Goal: Information Seeking & Learning: Learn about a topic

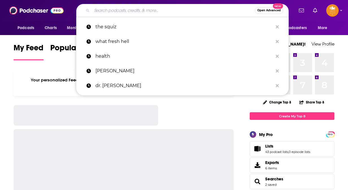
click at [151, 10] on input "Search podcasts, credits, & more..." at bounding box center [173, 10] width 163 height 9
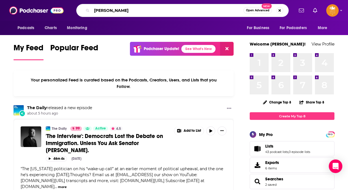
type input "[PERSON_NAME]"
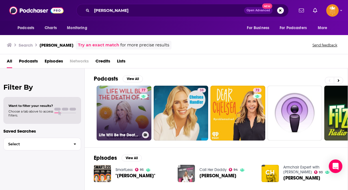
click at [143, 116] on div "77" at bounding box center [144, 109] width 10 height 43
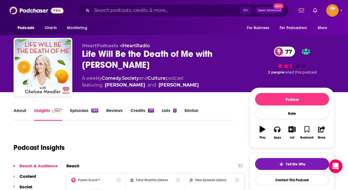
click at [115, 132] on div "Podcast Insights" at bounding box center [121, 143] width 215 height 29
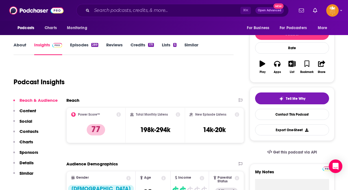
scroll to position [66, 0]
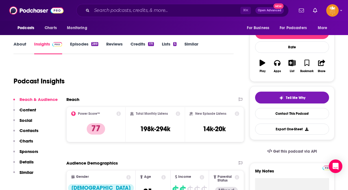
click at [18, 45] on link "About" at bounding box center [20, 47] width 13 height 13
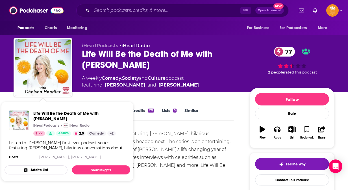
click at [176, 138] on div "Listen to [PERSON_NAME] first ever podcast series featuring [PERSON_NAME], hila…" at bounding box center [124, 152] width 220 height 47
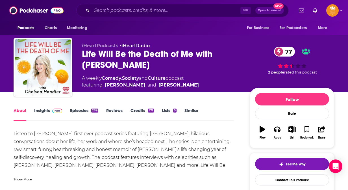
click at [30, 175] on div "Show More" at bounding box center [124, 177] width 220 height 10
click at [81, 180] on div "Show Less" at bounding box center [124, 185] width 220 height 10
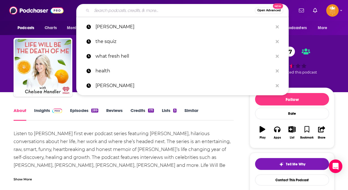
click at [111, 10] on input "Search podcasts, credits, & more..." at bounding box center [173, 10] width 163 height 9
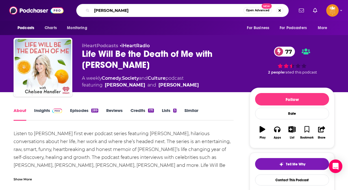
type input "[PERSON_NAME]"
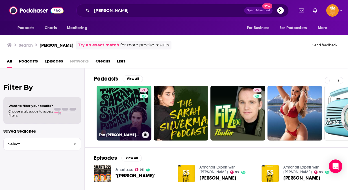
click at [120, 107] on link "71 The [PERSON_NAME] Podcast" at bounding box center [123, 112] width 55 height 55
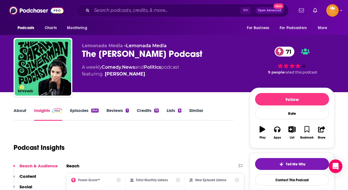
click at [17, 111] on link "About" at bounding box center [20, 113] width 13 height 13
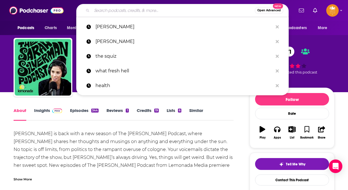
click at [147, 10] on input "Search podcasts, credits, & more..." at bounding box center [173, 10] width 163 height 9
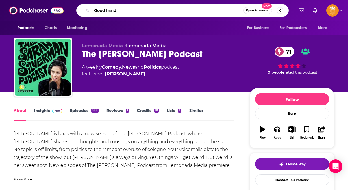
type input "Good Inside"
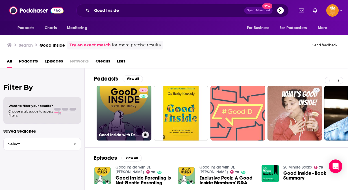
click at [122, 103] on link "78 Good Inside with Dr. [PERSON_NAME]" at bounding box center [123, 112] width 55 height 55
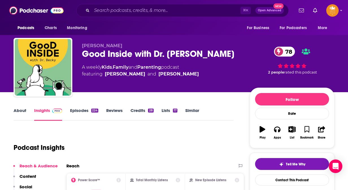
click at [20, 112] on link "About" at bounding box center [20, 113] width 13 height 13
